Goal: Task Accomplishment & Management: Use online tool/utility

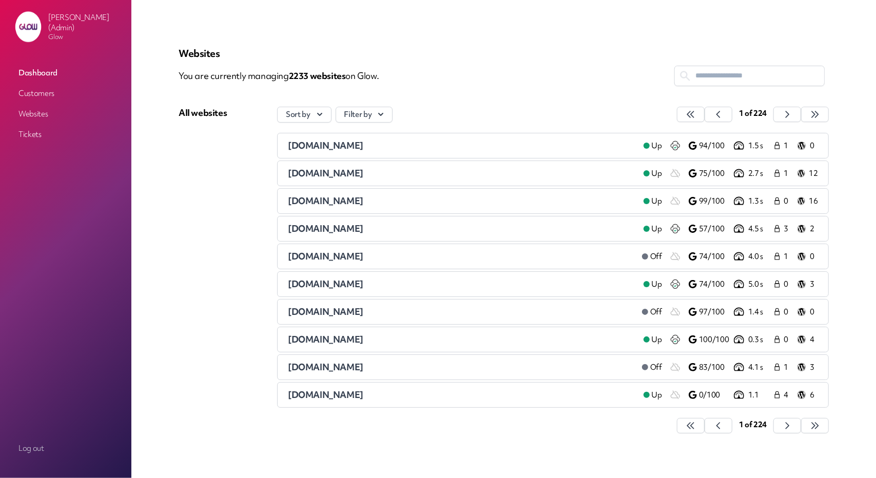
click at [49, 86] on link "Customers" at bounding box center [65, 93] width 103 height 18
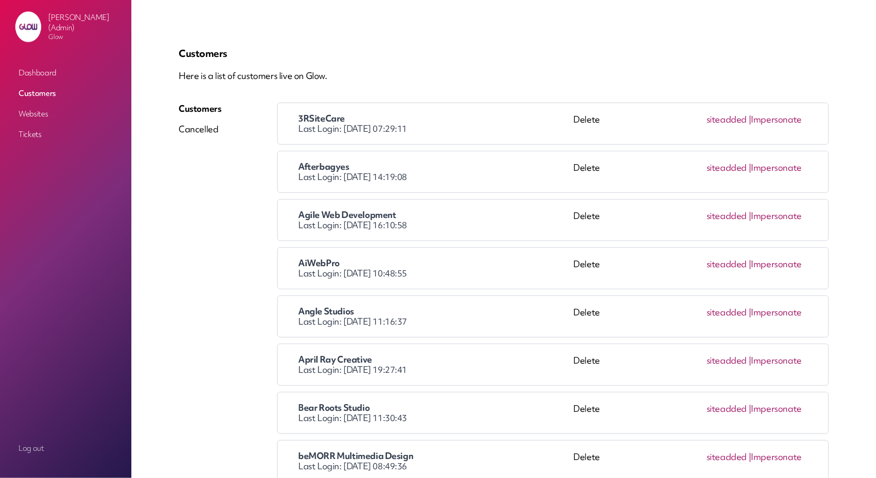
scroll to position [103, 0]
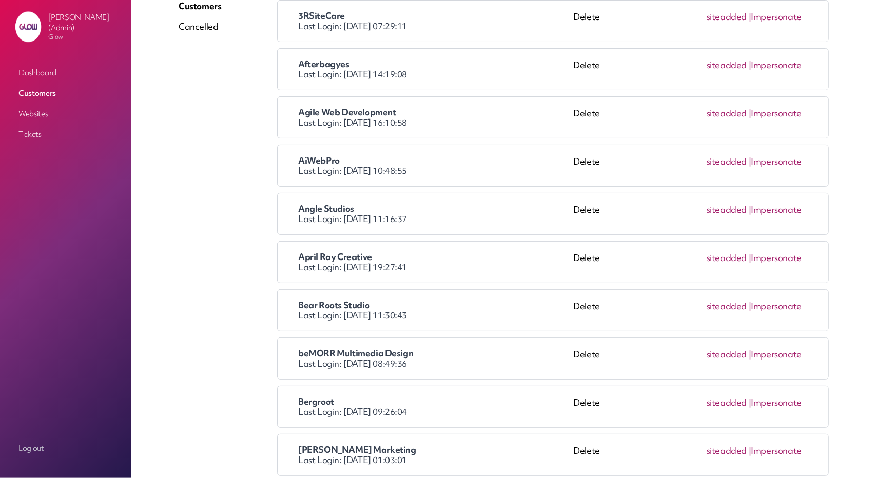
click at [761, 69] on link "Impersonate" at bounding box center [776, 65] width 51 height 12
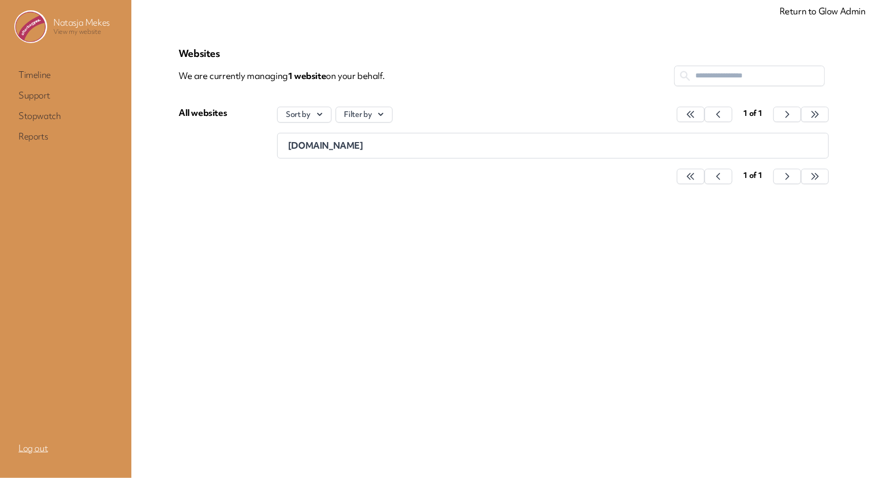
click at [17, 452] on link "Log out" at bounding box center [65, 448] width 103 height 18
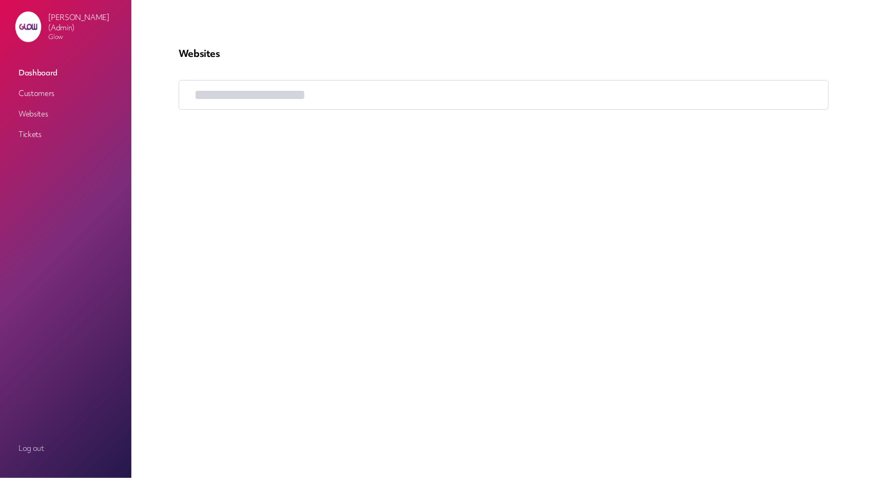
click at [46, 91] on link "Customers" at bounding box center [65, 93] width 103 height 18
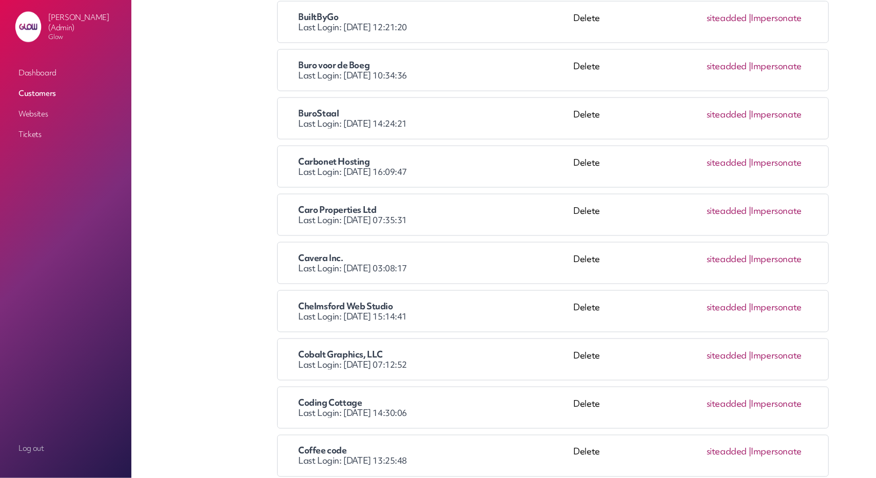
scroll to position [508, 0]
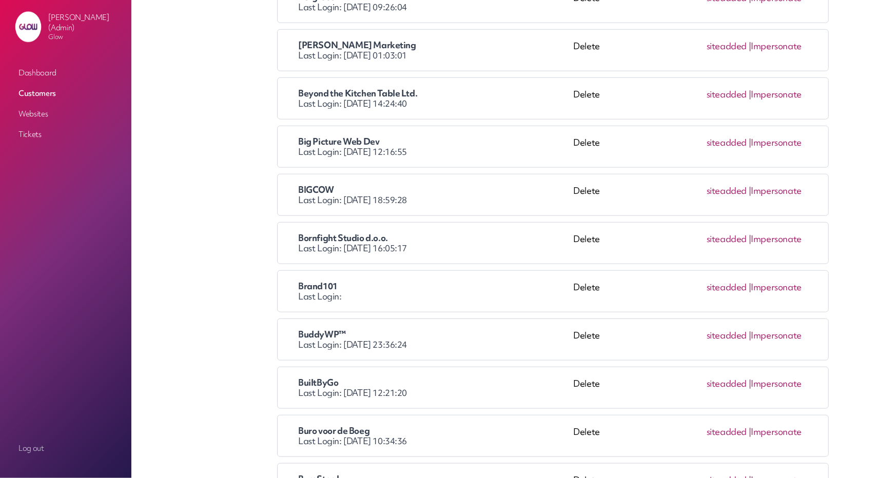
click at [790, 426] on link "Impersonate" at bounding box center [776, 432] width 51 height 12
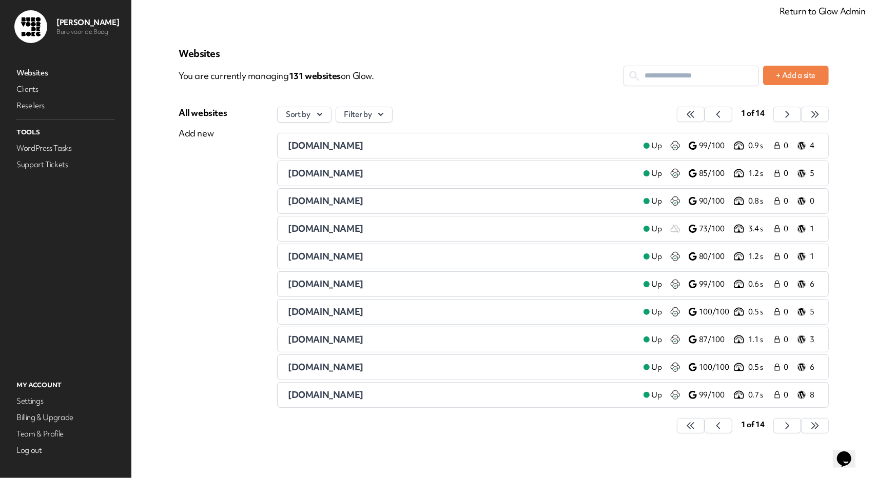
click at [848, 451] on icon "$i18n('chat', 'chat_widget')" at bounding box center [844, 458] width 14 height 15
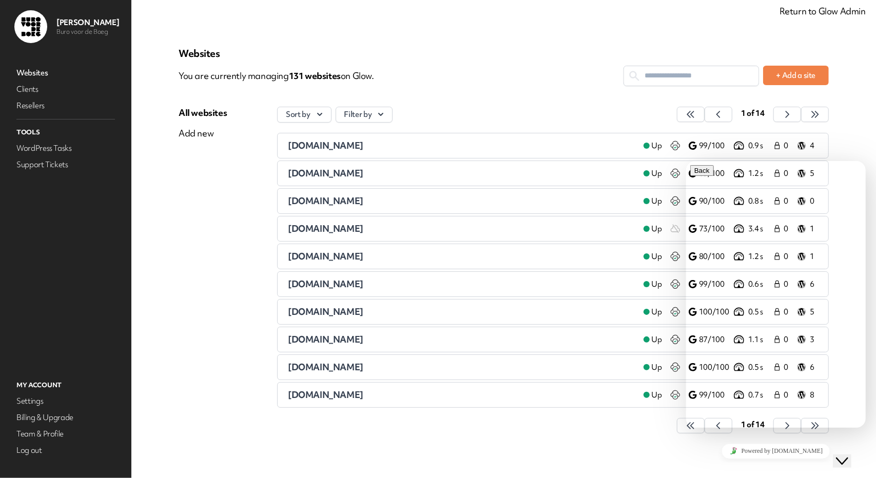
click at [848, 455] on icon "Close Chat This icon closes the chat window." at bounding box center [842, 461] width 12 height 12
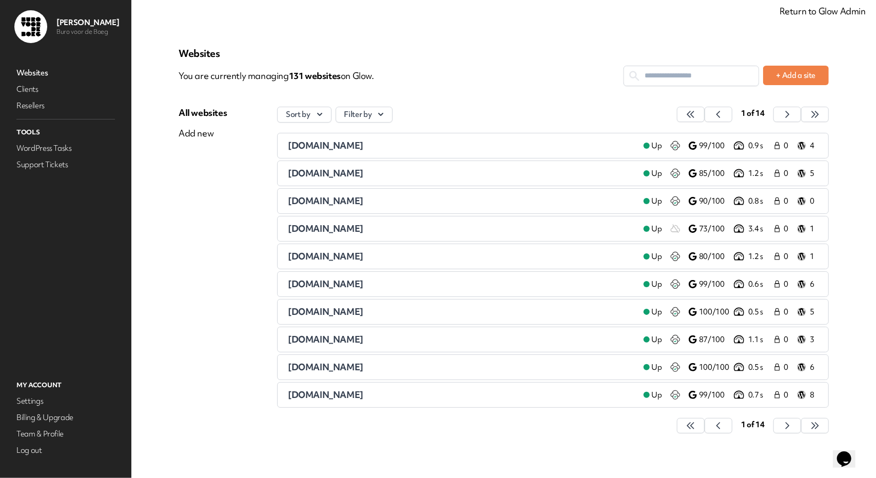
click at [839, 457] on div "Opens Chat This icon Opens the chat window." at bounding box center [844, 459] width 16 height 16
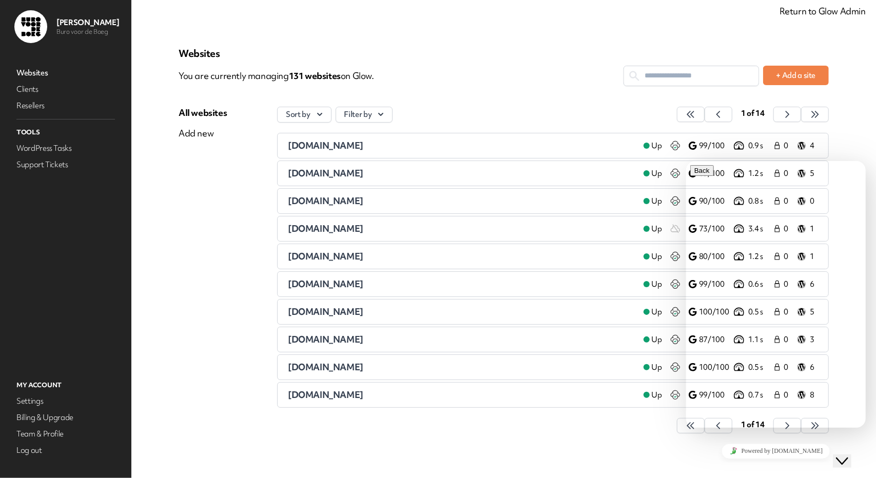
click at [539, 448] on div "Websites You are currently managing 131 website s on Glow. + Add a site All web…" at bounding box center [503, 246] width 675 height 422
click at [842, 457] on icon "Close Chat This icon closes the chat window." at bounding box center [842, 461] width 12 height 12
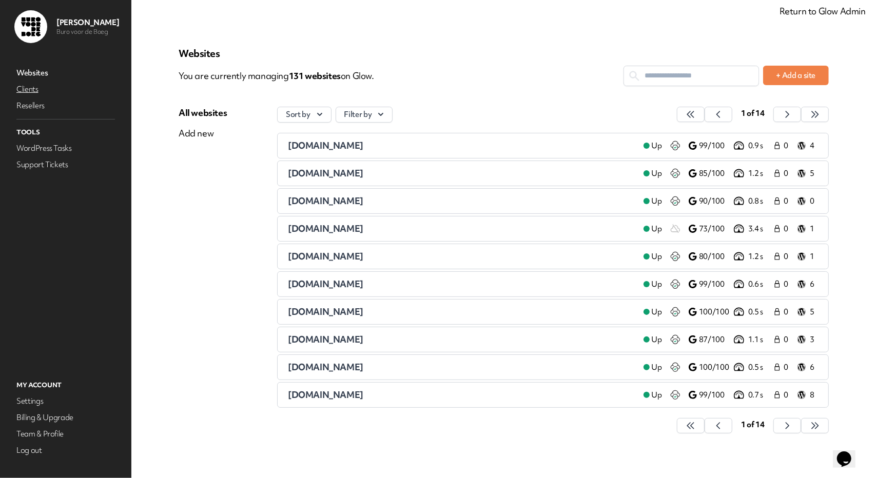
click at [29, 85] on link "Clients" at bounding box center [65, 89] width 103 height 14
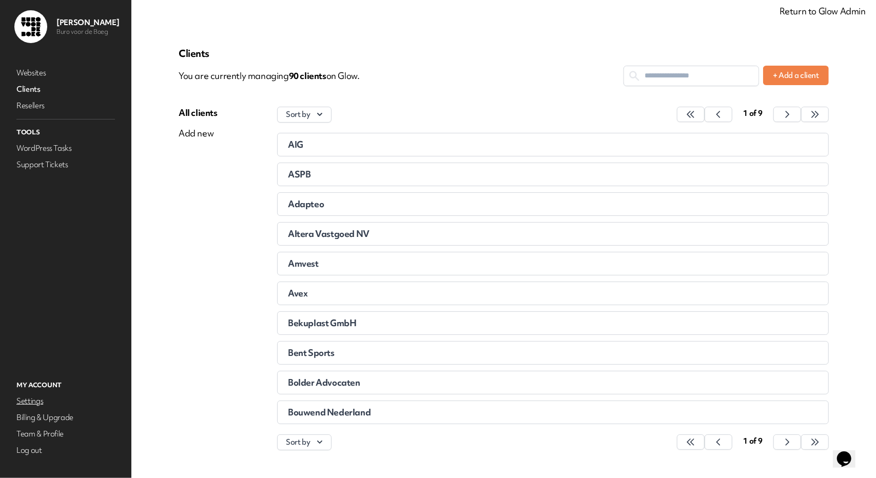
click at [27, 404] on link "Settings" at bounding box center [65, 401] width 103 height 14
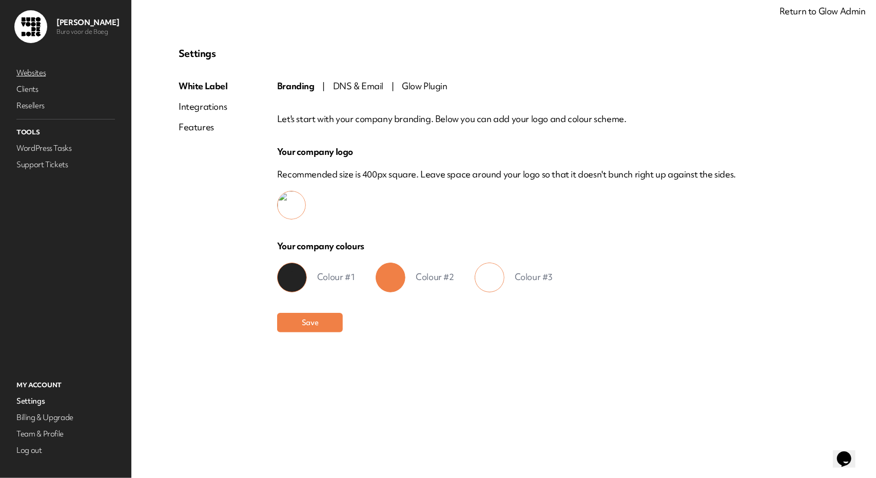
click at [30, 68] on link "Websites" at bounding box center [65, 73] width 103 height 14
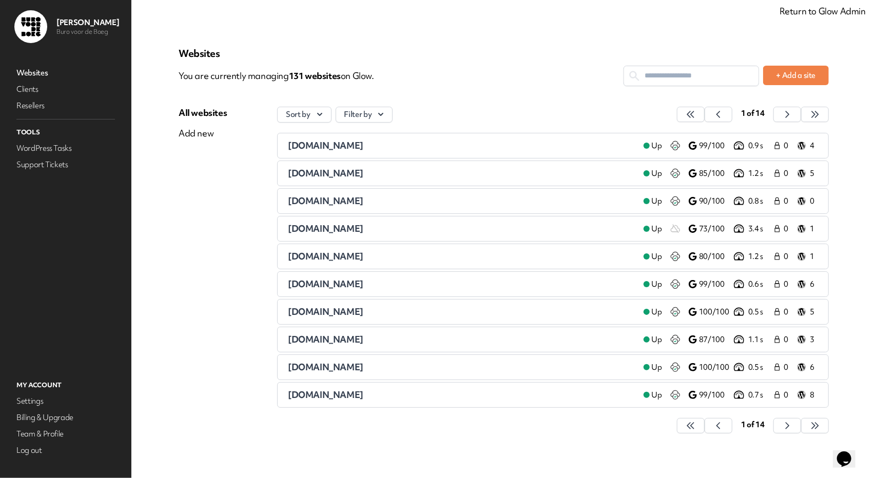
click at [843, 452] on icon "$i18n('chat', 'chat_widget')" at bounding box center [844, 458] width 14 height 15
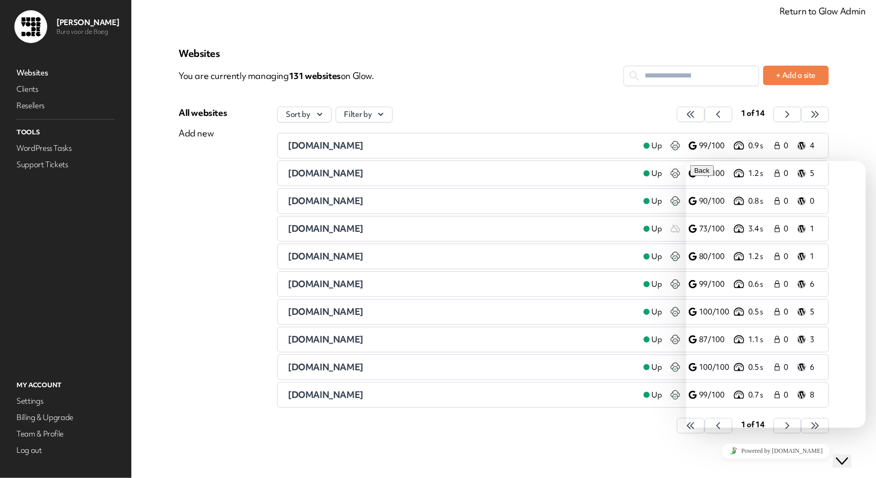
click at [847, 455] on icon "Close Chat This icon closes the chat window." at bounding box center [842, 461] width 12 height 12
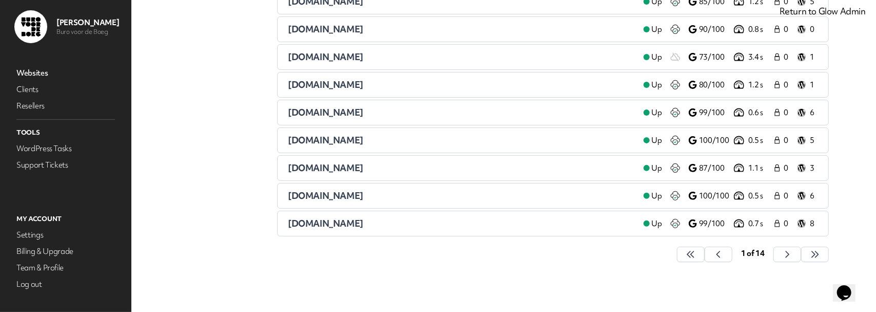
scroll to position [176, 0]
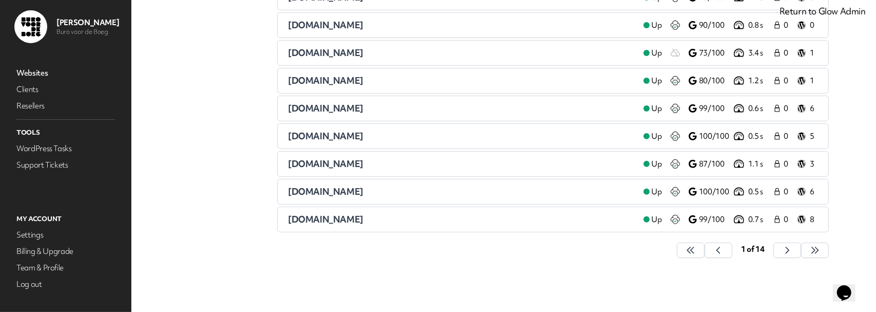
drag, startPoint x: 849, startPoint y: 282, endPoint x: 842, endPoint y: 289, distance: 9.8
click at [842, 289] on icon "Opens Chat This icon Opens the chat window." at bounding box center [844, 292] width 16 height 16
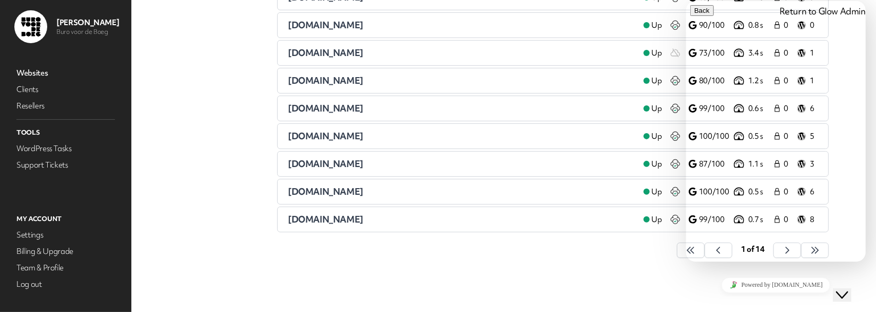
drag, startPoint x: 701, startPoint y: 40, endPoint x: 764, endPoint y: 37, distance: 63.2
click at [764, 284] on p "Need some help? Complete the form below and we'll reply asap." at bounding box center [775, 293] width 171 height 18
copy span "Need some help?"
click at [636, 109] on link "Up" at bounding box center [653, 108] width 35 height 12
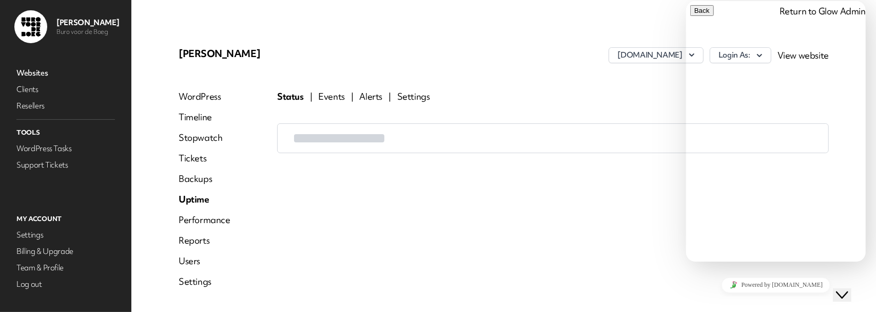
click at [848, 288] on icon "Close Chat This icon closes the chat window." at bounding box center [842, 294] width 12 height 12
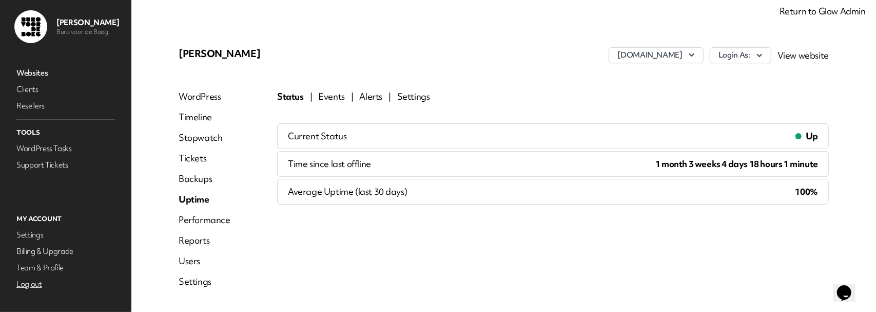
click at [23, 286] on link "Log out" at bounding box center [65, 284] width 103 height 14
